Goal: Information Seeking & Learning: Learn about a topic

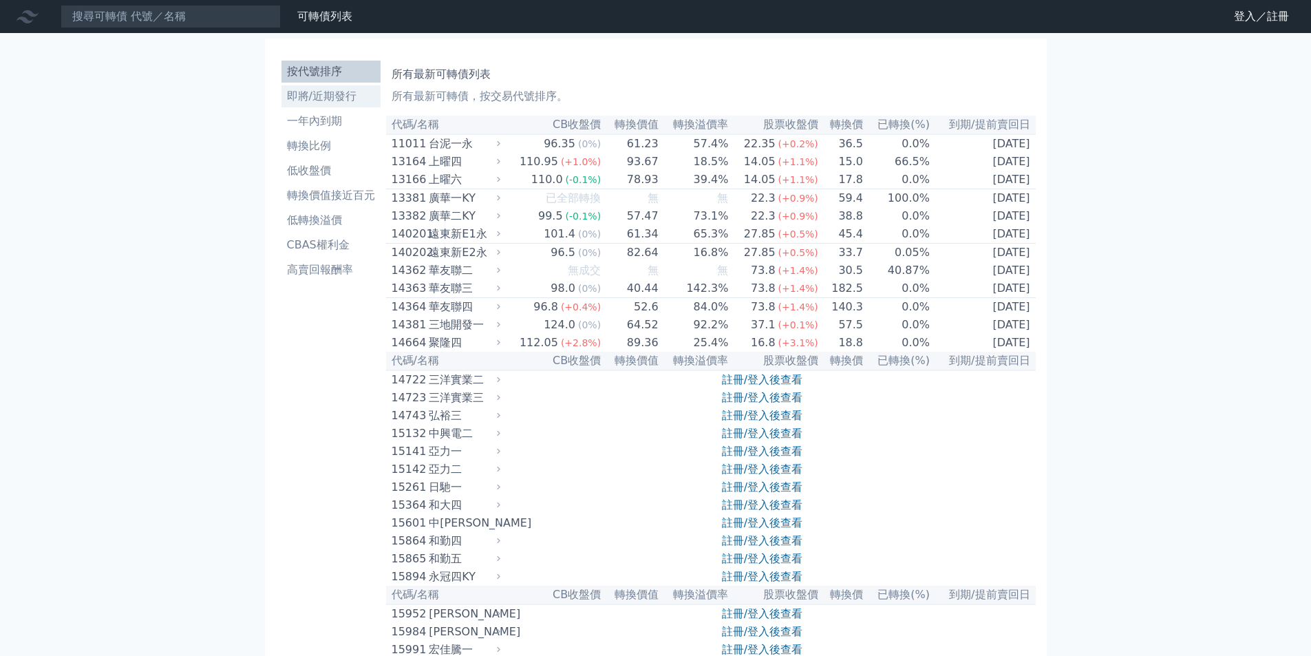
click at [331, 98] on li "即將/近期發行" at bounding box center [331, 96] width 99 height 17
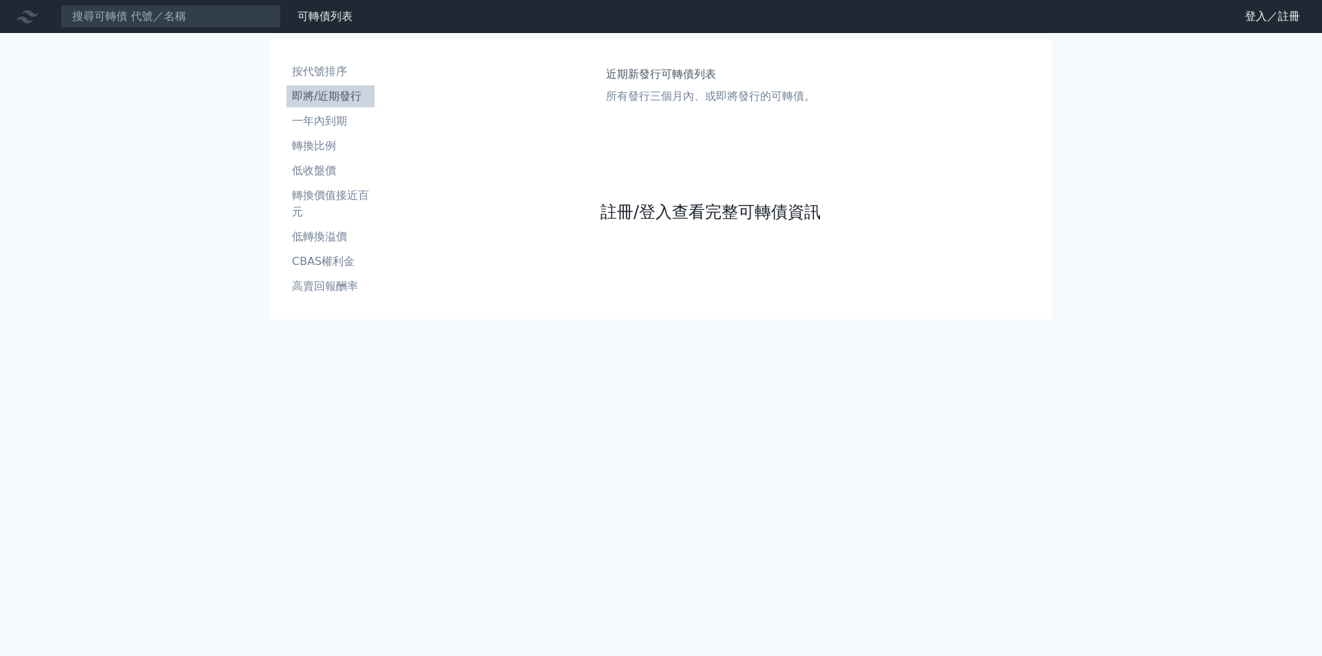
click at [728, 203] on link "註冊/登入查看完整可轉債資訊" at bounding box center [710, 212] width 220 height 22
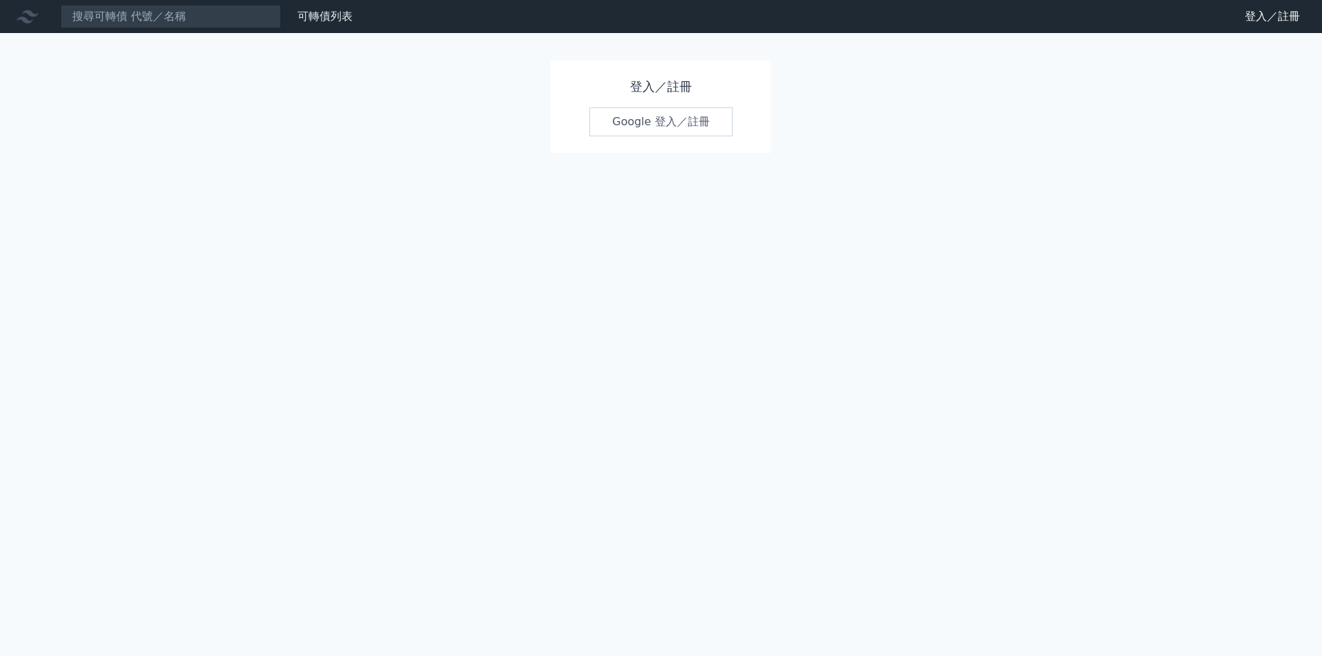
click at [666, 121] on link "Google 登入／註冊" at bounding box center [660, 121] width 143 height 29
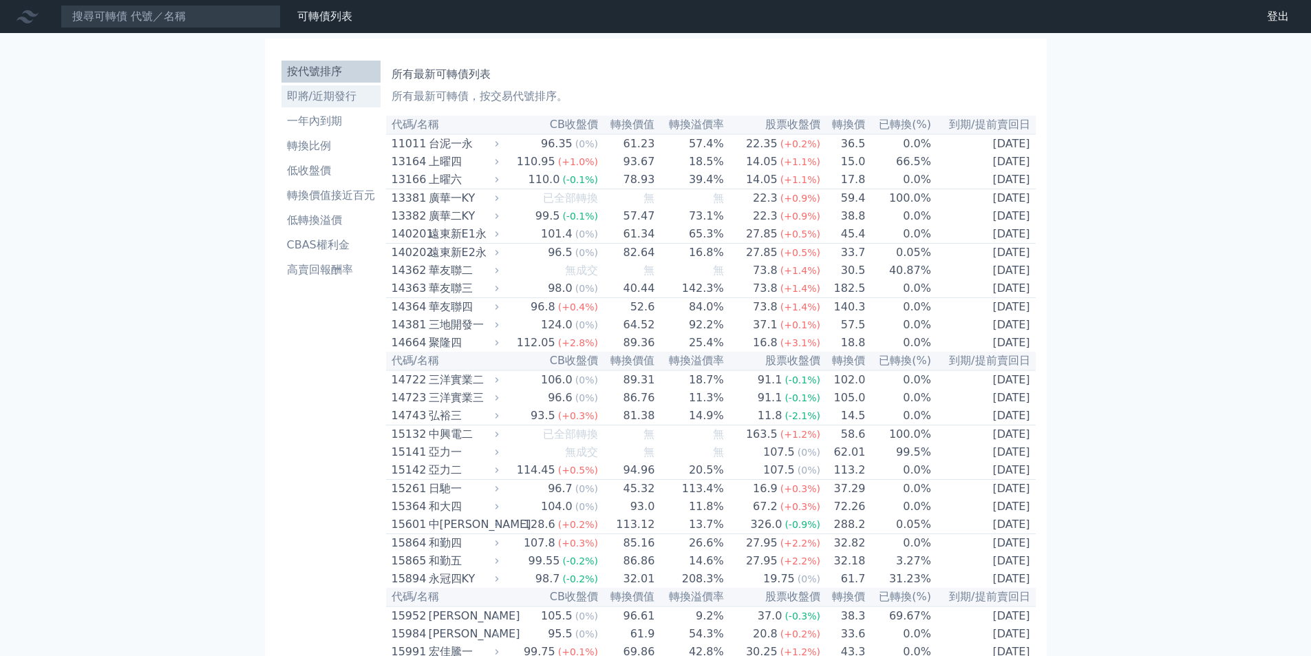
click at [332, 100] on li "即將/近期發行" at bounding box center [331, 96] width 99 height 17
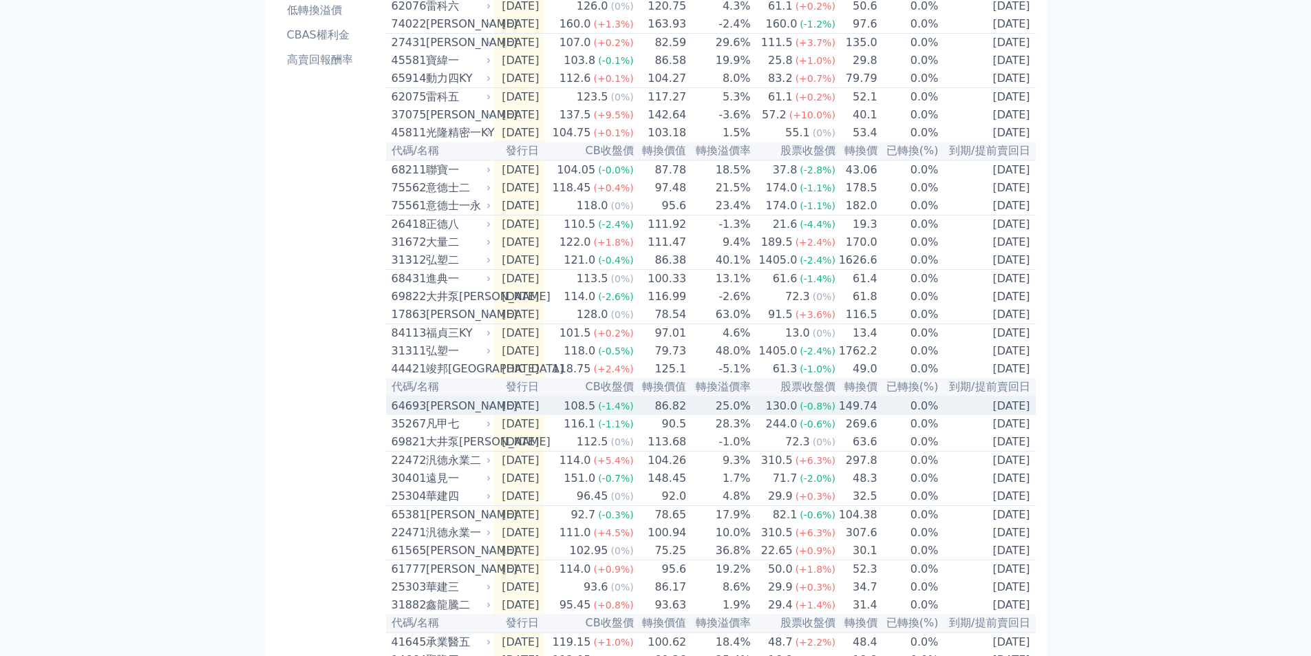
scroll to position [69, 0]
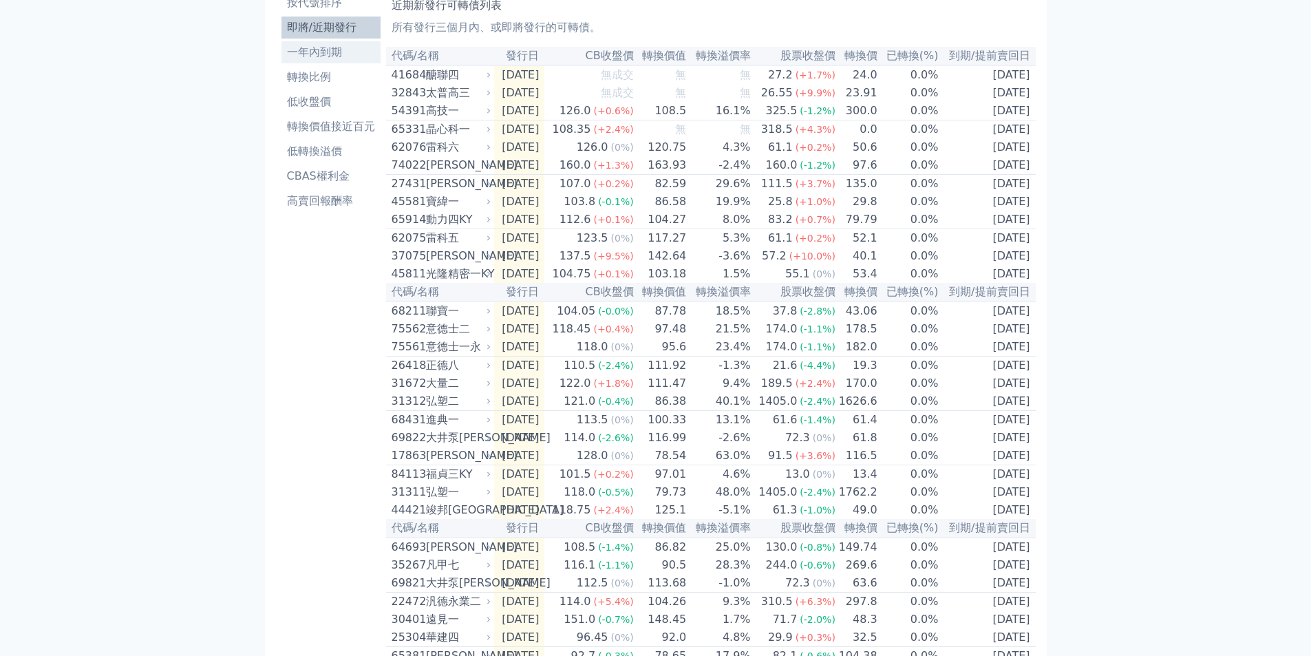
click at [324, 54] on li "一年內到期" at bounding box center [331, 52] width 99 height 17
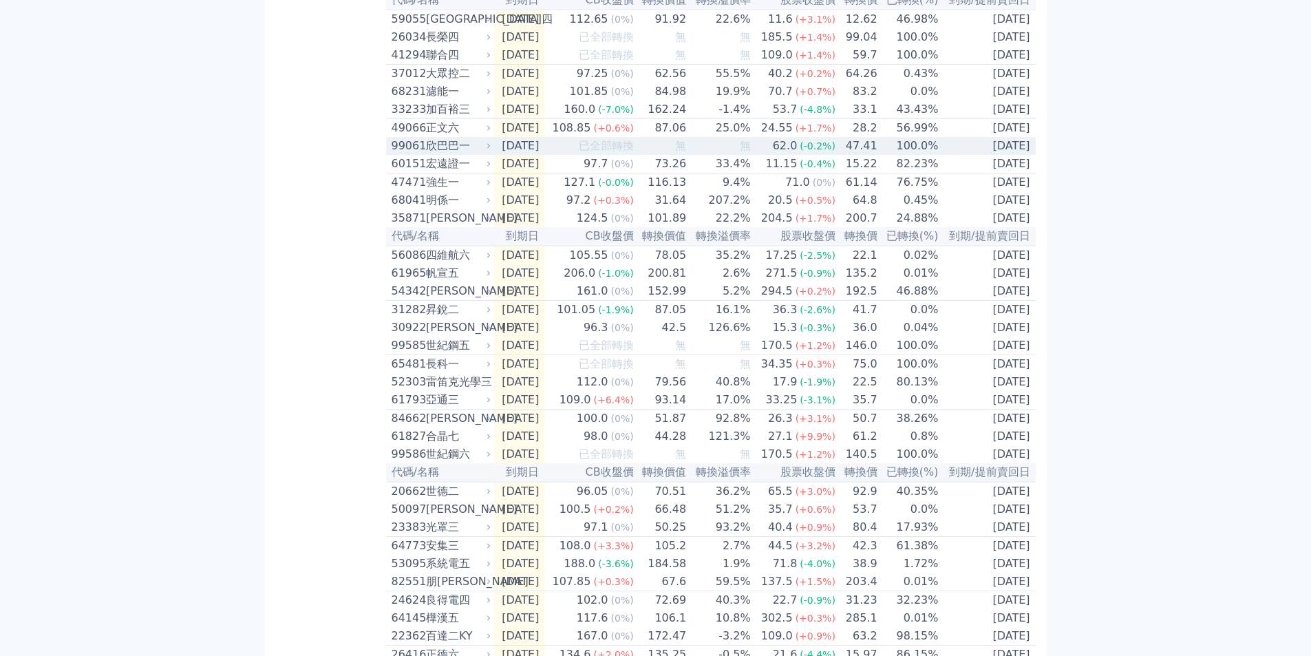
scroll to position [1472, 0]
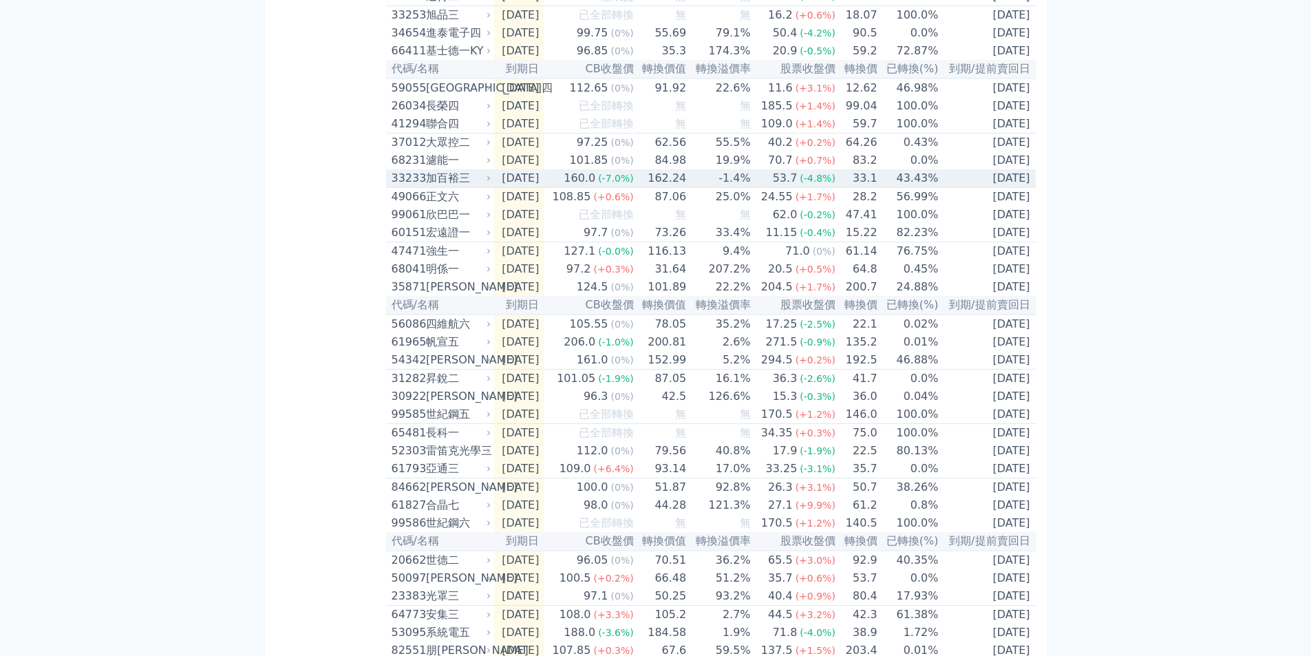
click at [449, 187] on div "加百裕三" at bounding box center [457, 178] width 63 height 17
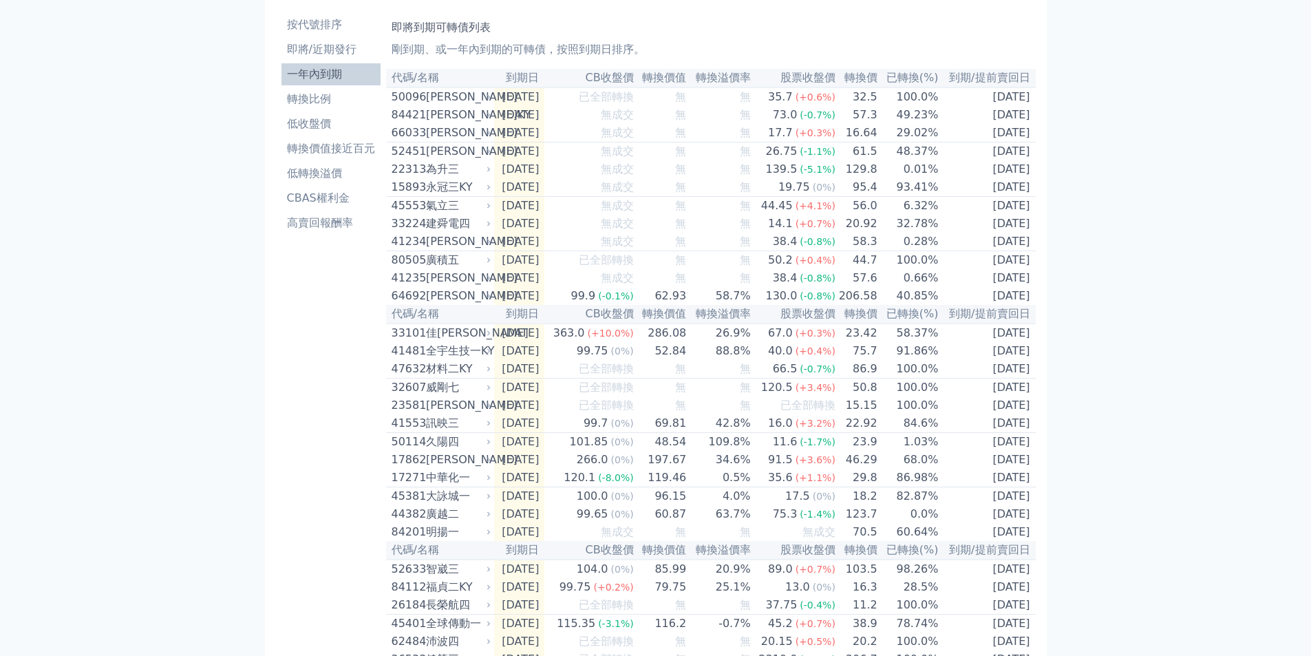
scroll to position [0, 0]
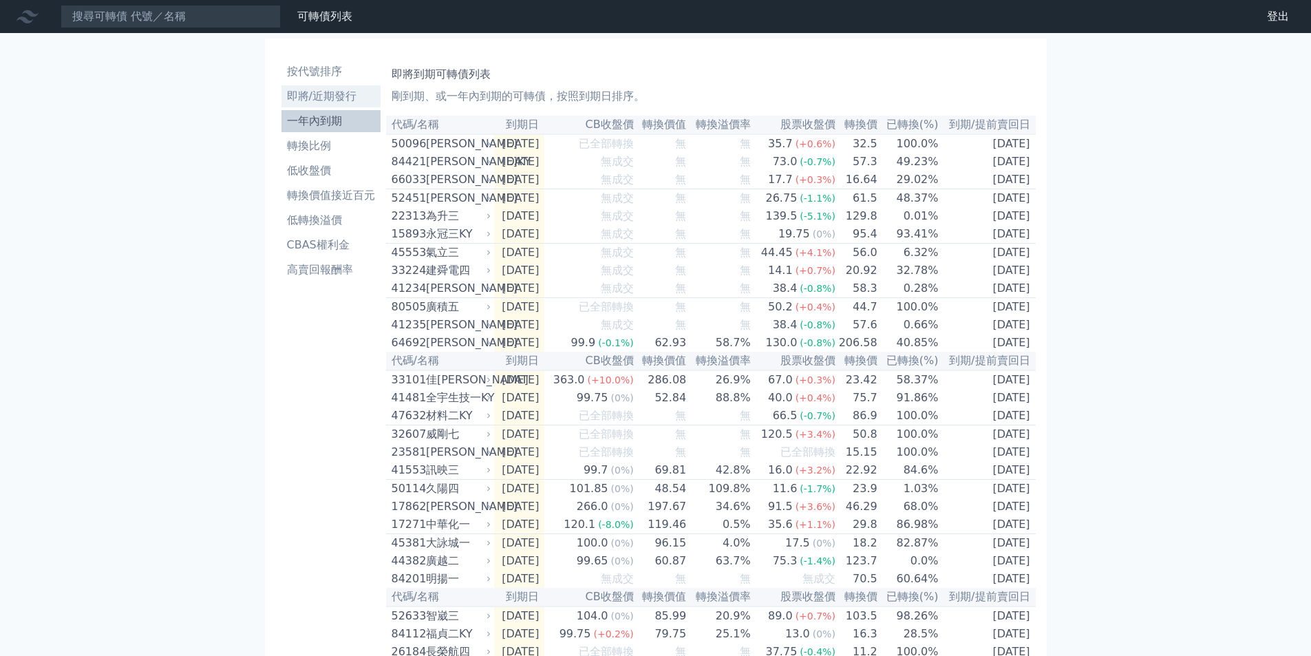
click at [332, 96] on li "即將/近期發行" at bounding box center [331, 96] width 99 height 17
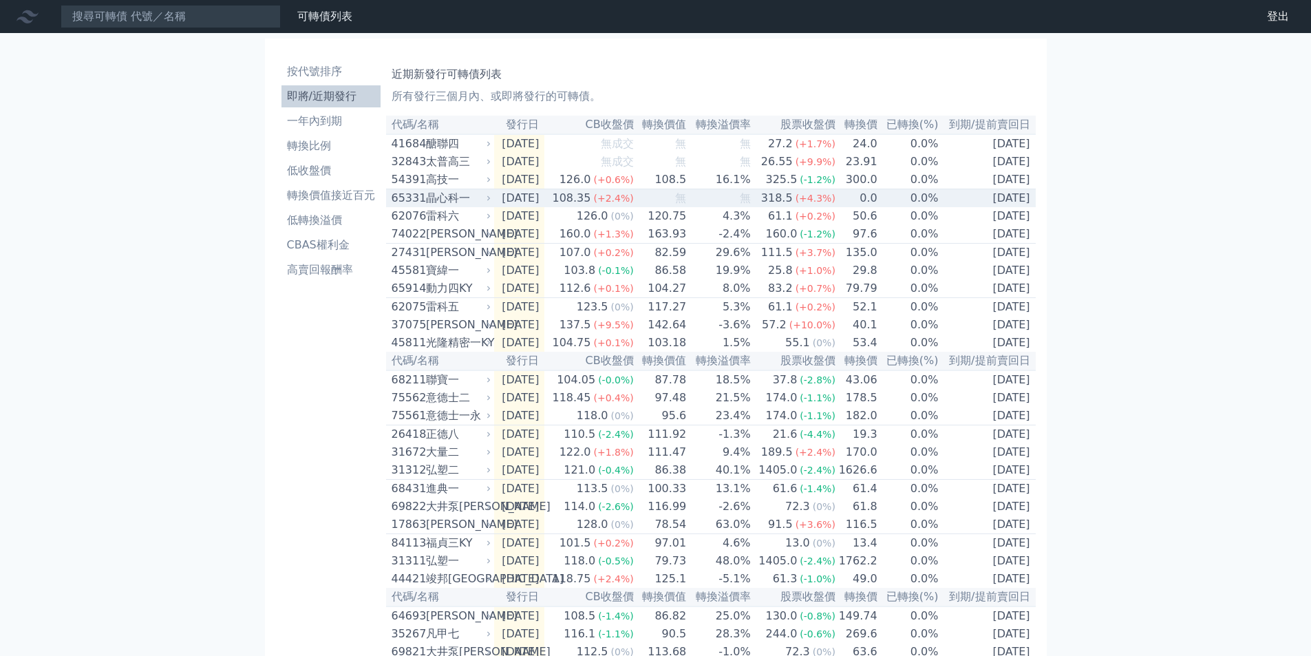
click at [443, 204] on div "晶心科一" at bounding box center [457, 198] width 63 height 17
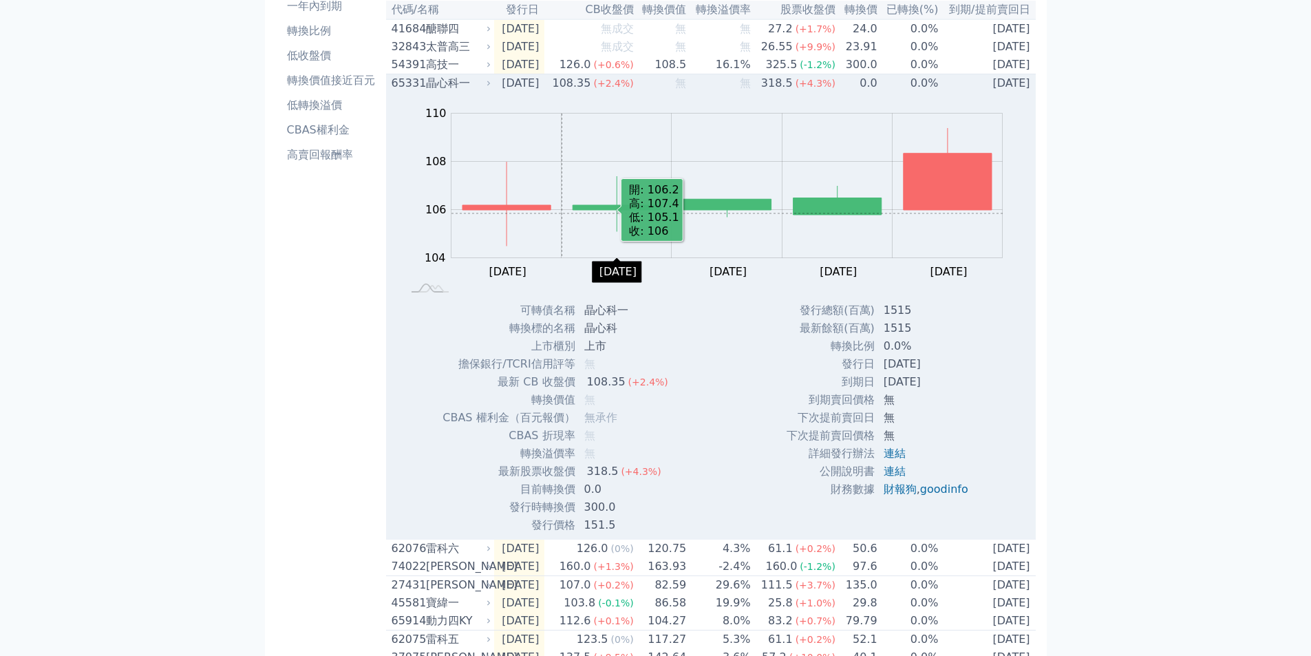
scroll to position [138, 0]
